Goal: Obtain resource: Download file/media

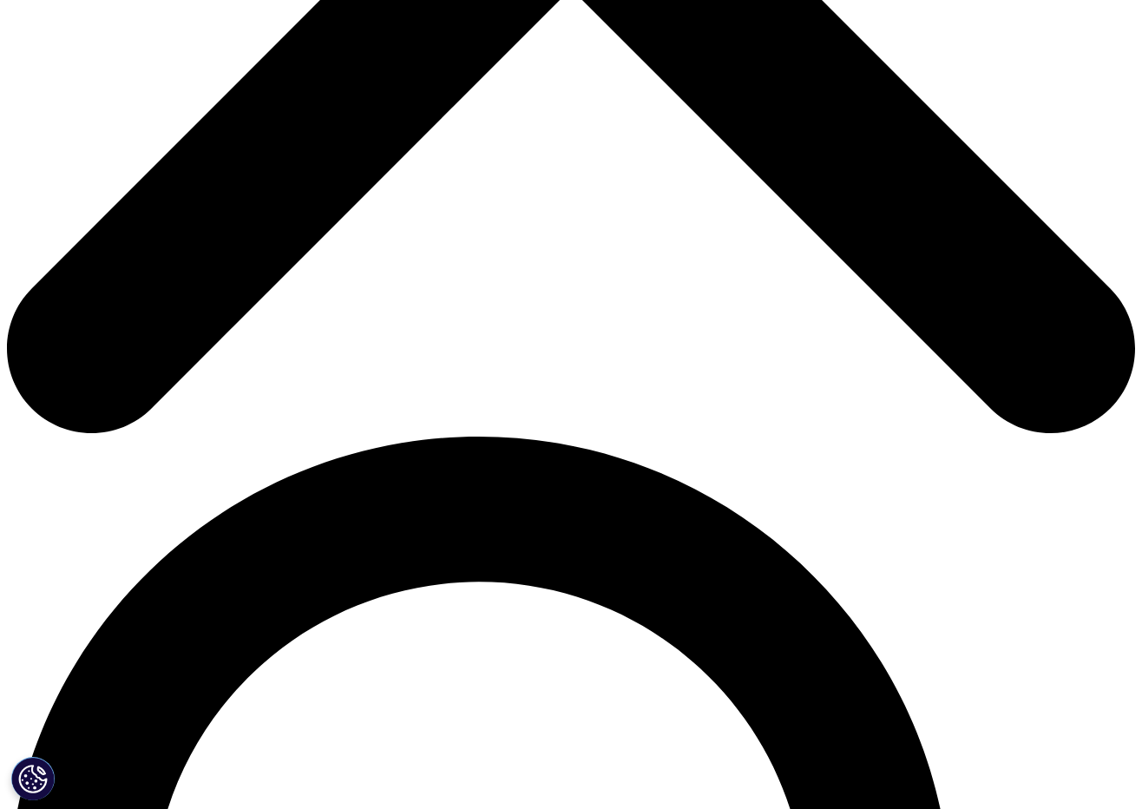
scroll to position [959, 1024]
type input "[PERSON_NAME]"
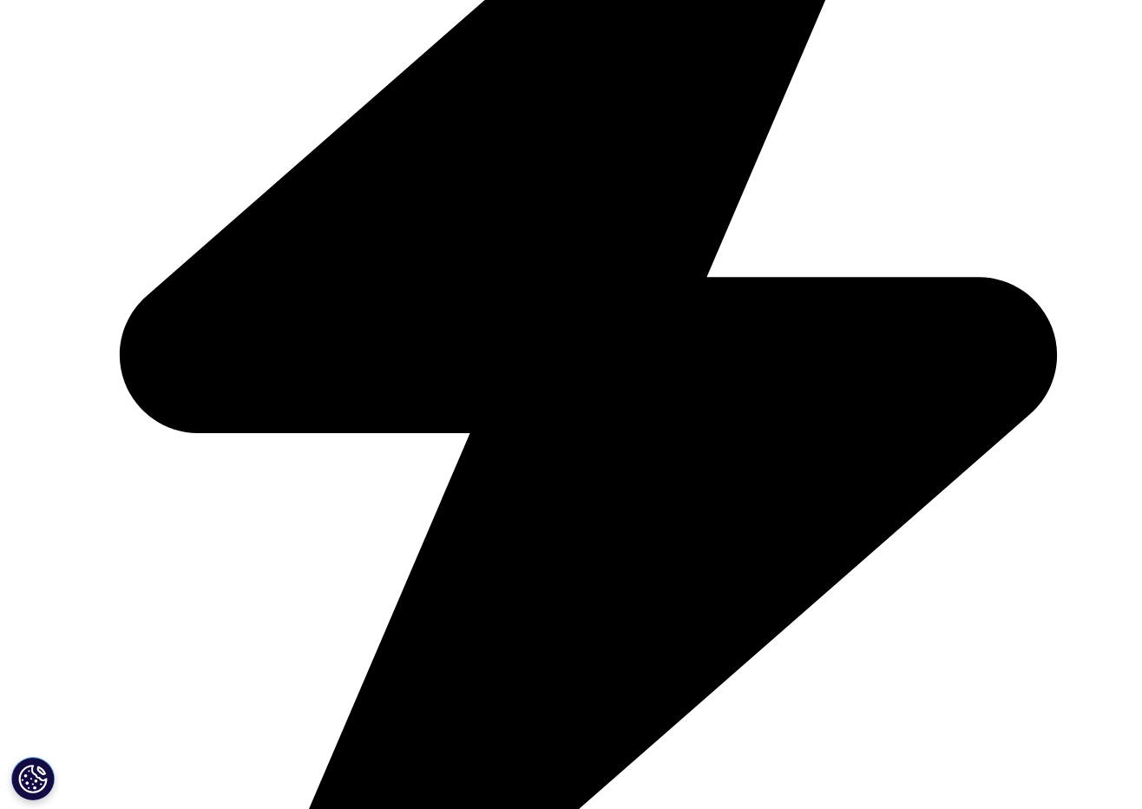
type input "[PERSON_NAME]"
type input "[PERSON_NAME][EMAIL_ADDRESS][PERSON_NAME][DOMAIN_NAME]"
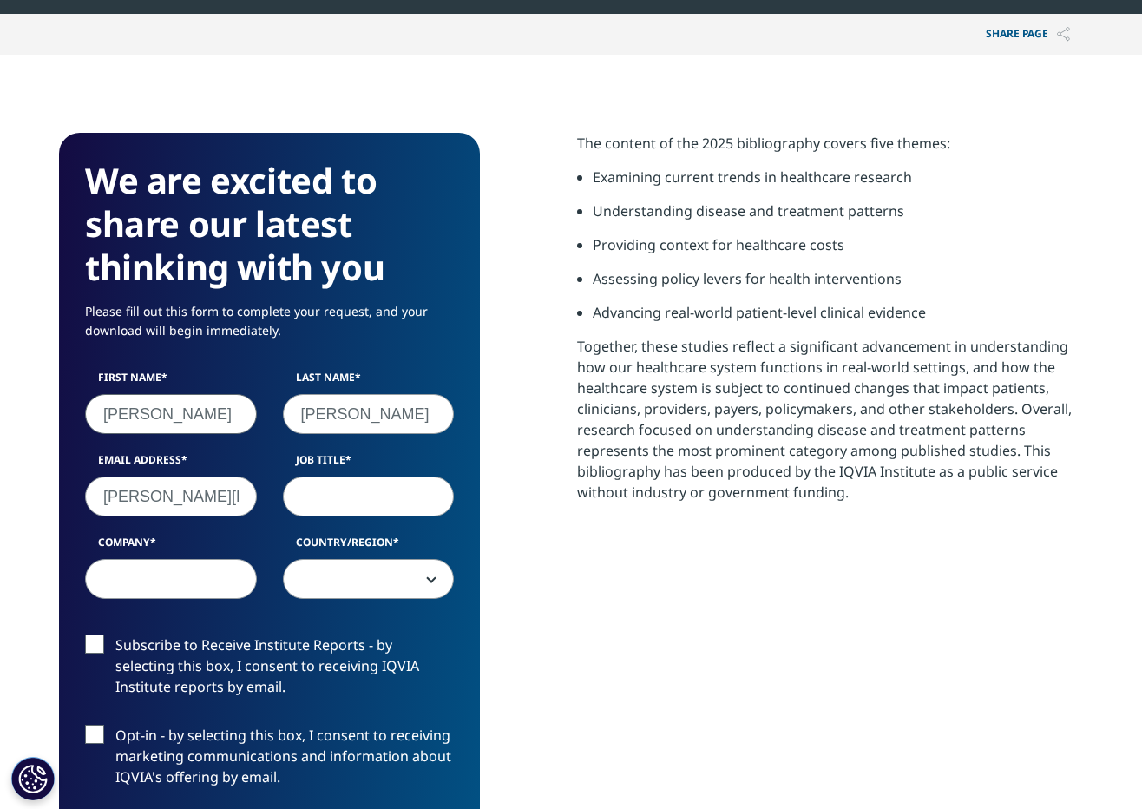
type input "[PERSON_NAME] Consulting"
select select "[GEOGRAPHIC_DATA]"
click at [345, 497] on input "Job Title" at bounding box center [369, 497] width 172 height 40
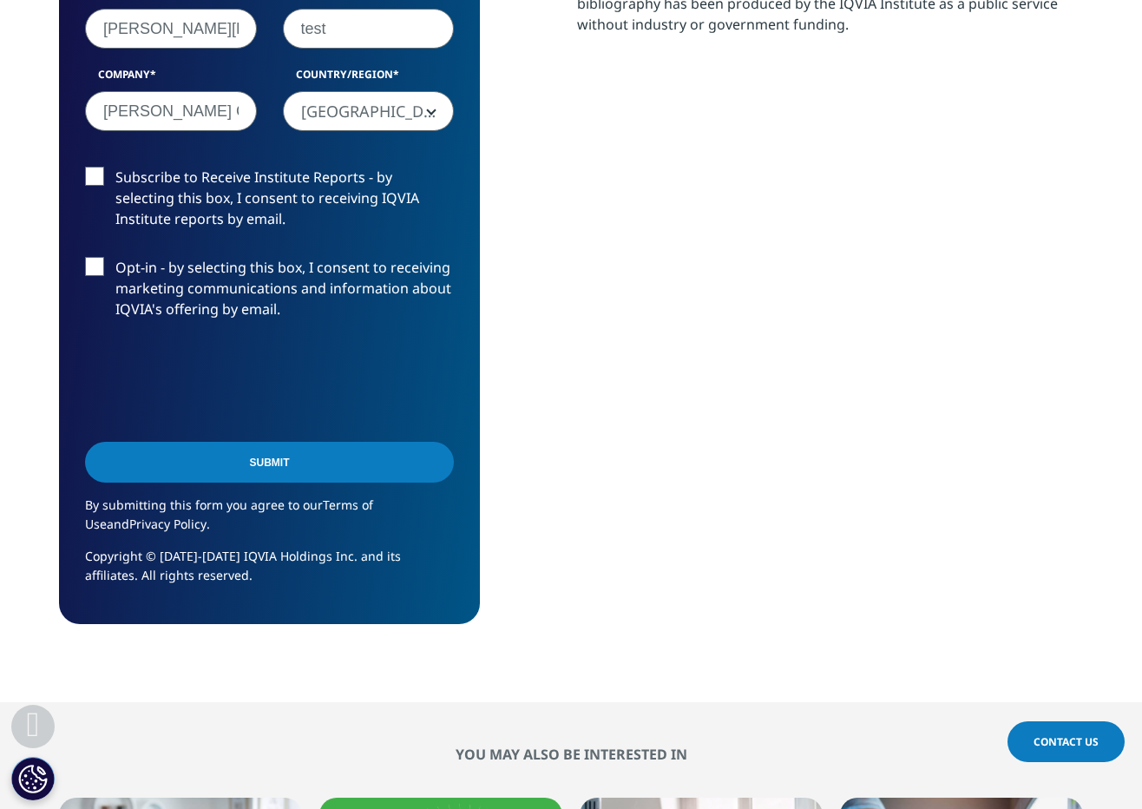
scroll to position [1189, 0]
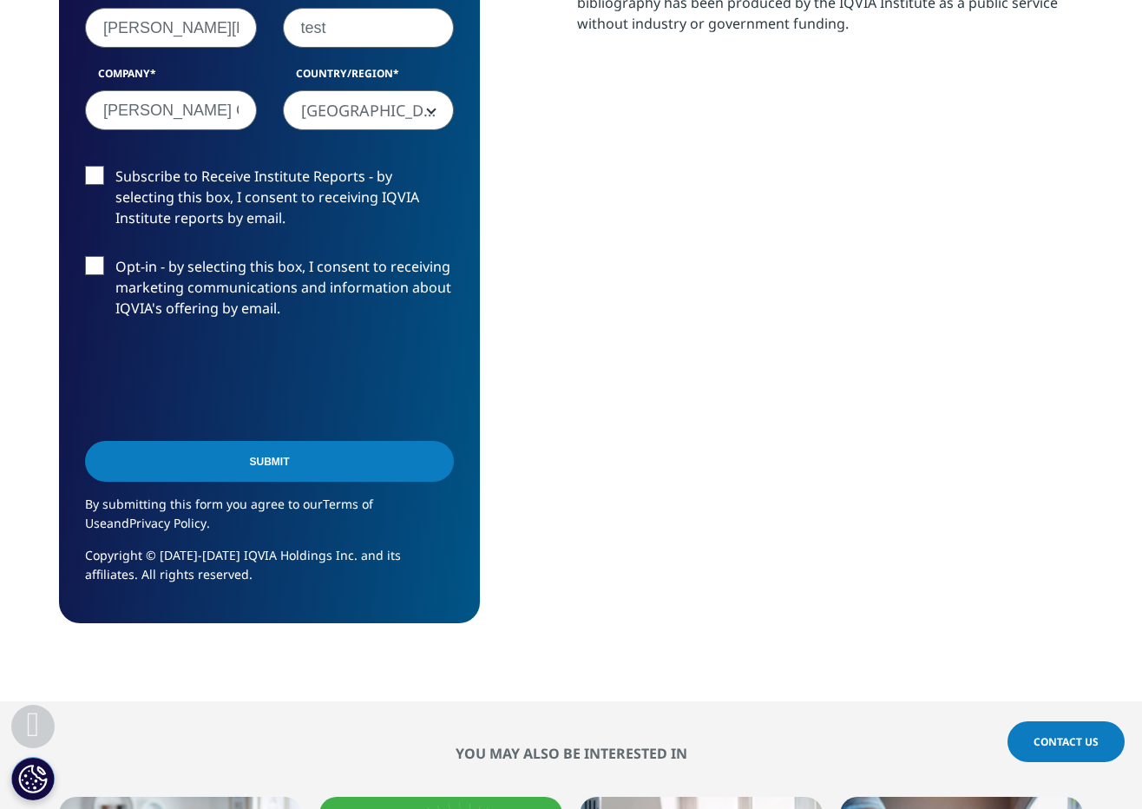
type input "test"
click at [234, 457] on input "Submit" at bounding box center [269, 461] width 369 height 41
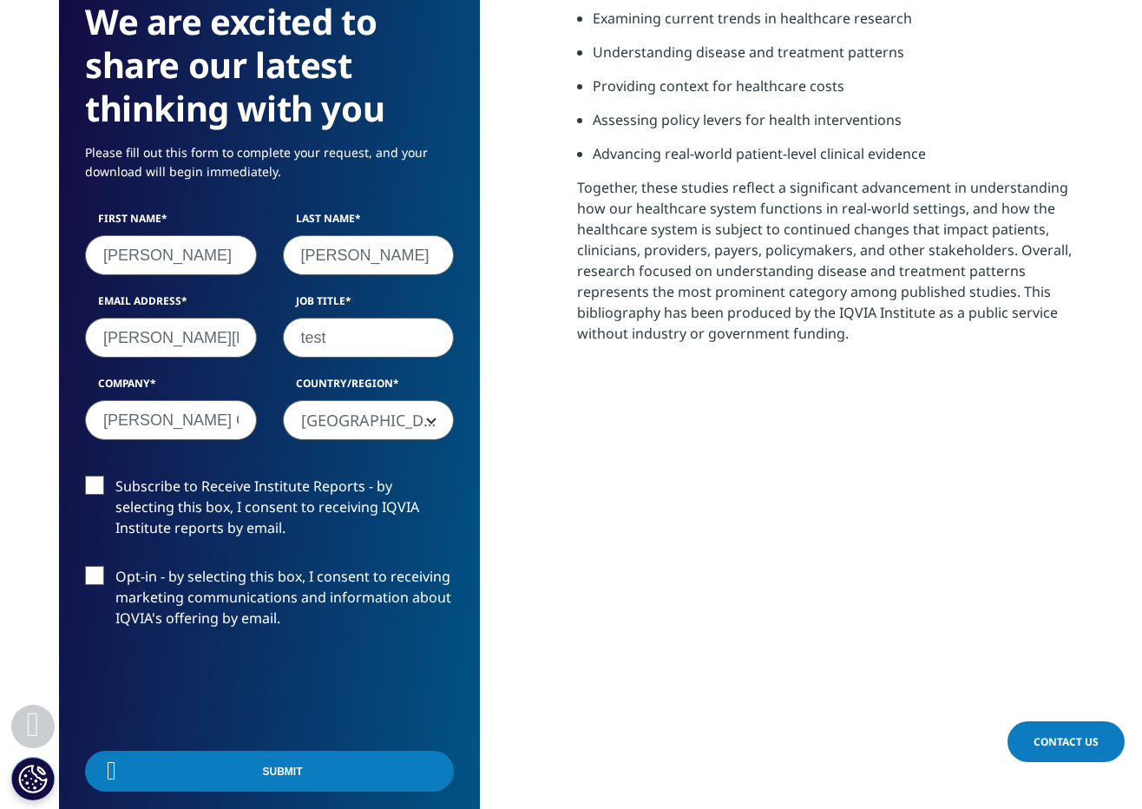
scroll to position [9, 9]
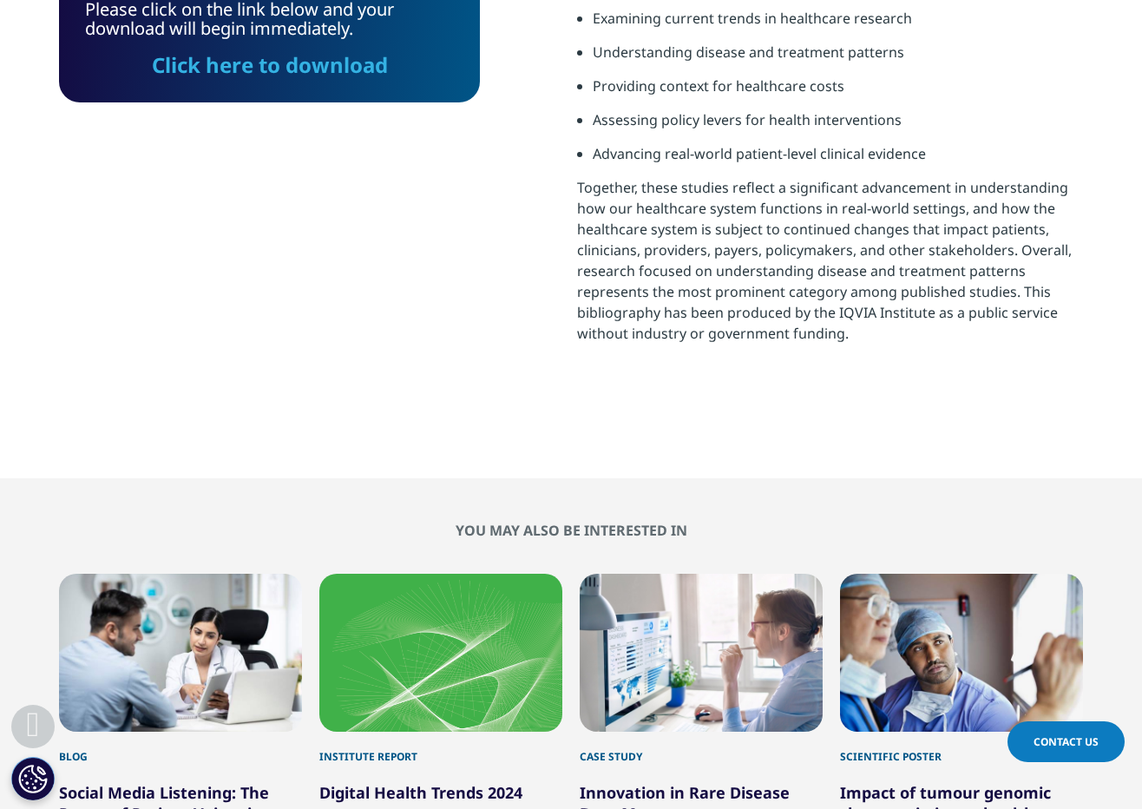
click at [332, 67] on link "Click here to download" at bounding box center [270, 64] width 236 height 29
